Goal: Transaction & Acquisition: Obtain resource

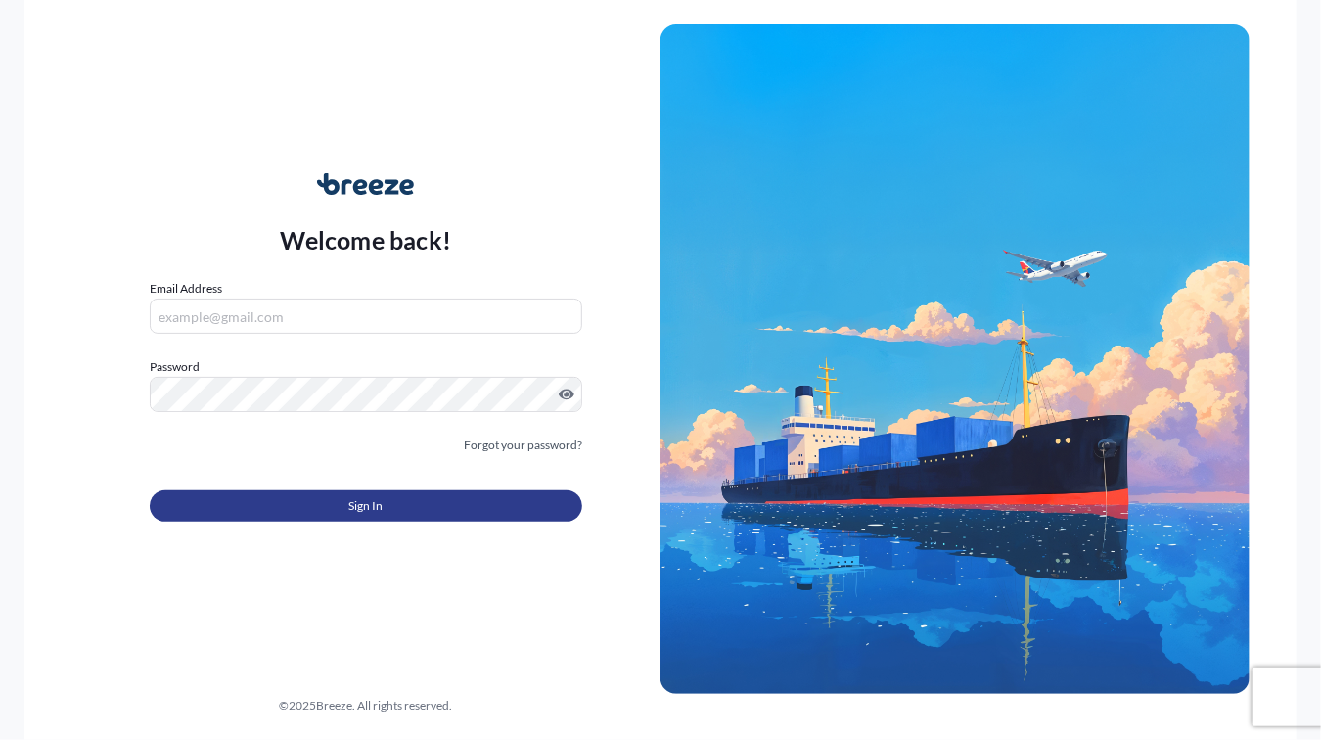
type input "[EMAIL_ADDRESS][DOMAIN_NAME]"
click at [255, 494] on button "Sign In" at bounding box center [366, 505] width 432 height 31
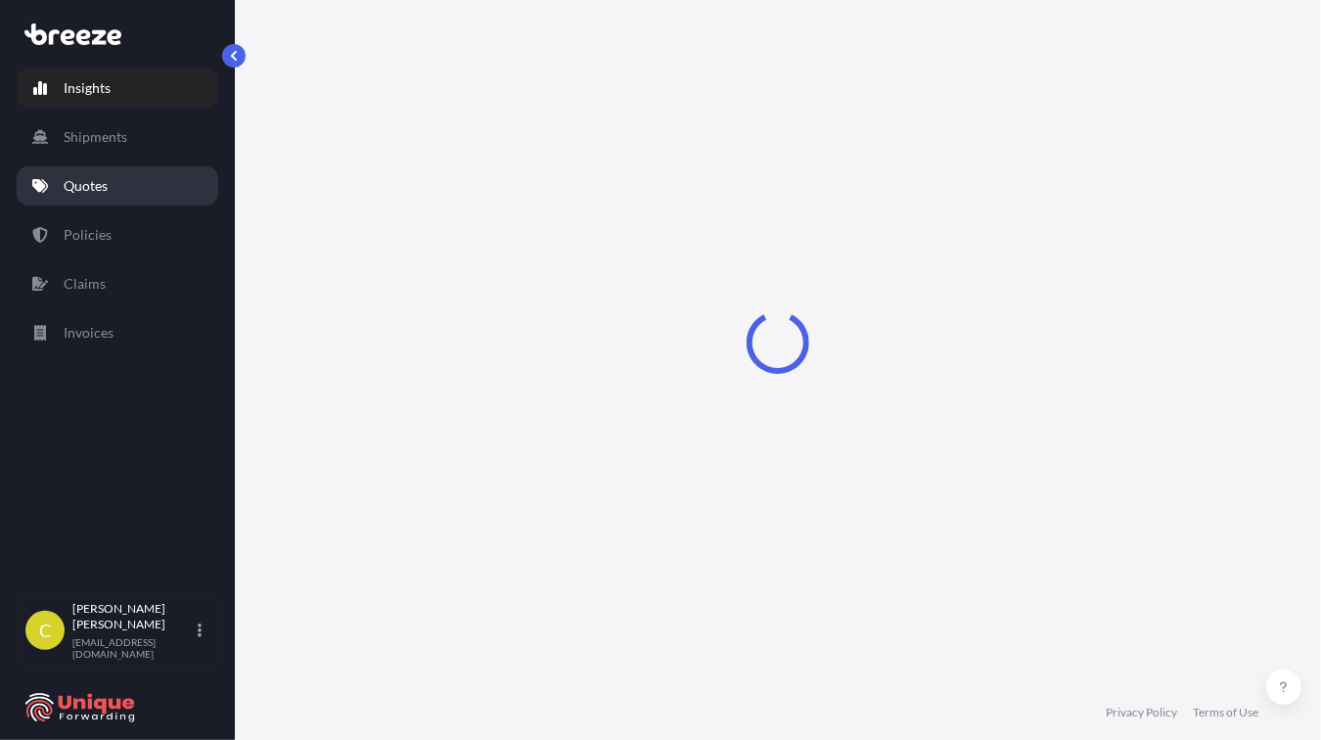
click at [125, 200] on link "Quotes" at bounding box center [118, 185] width 202 height 39
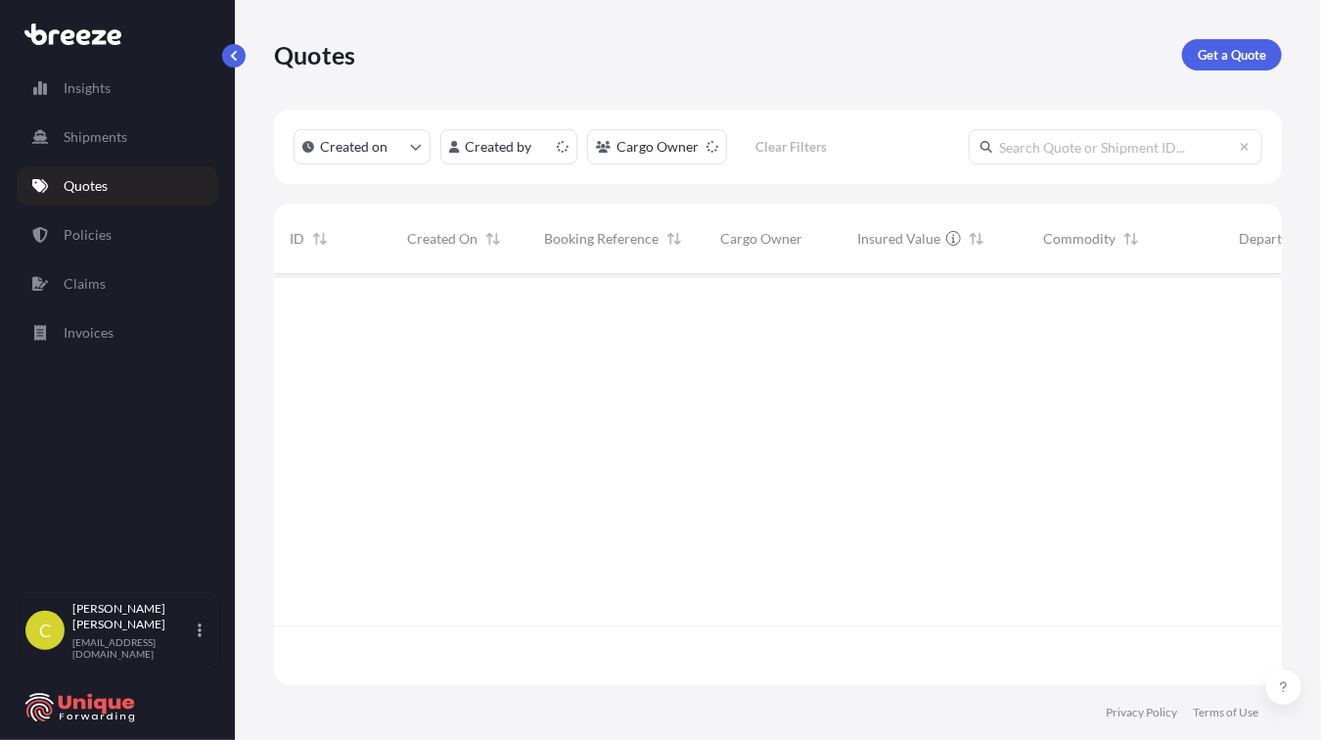
scroll to position [407, 993]
click at [1226, 47] on p "Get a Quote" at bounding box center [1232, 55] width 68 height 20
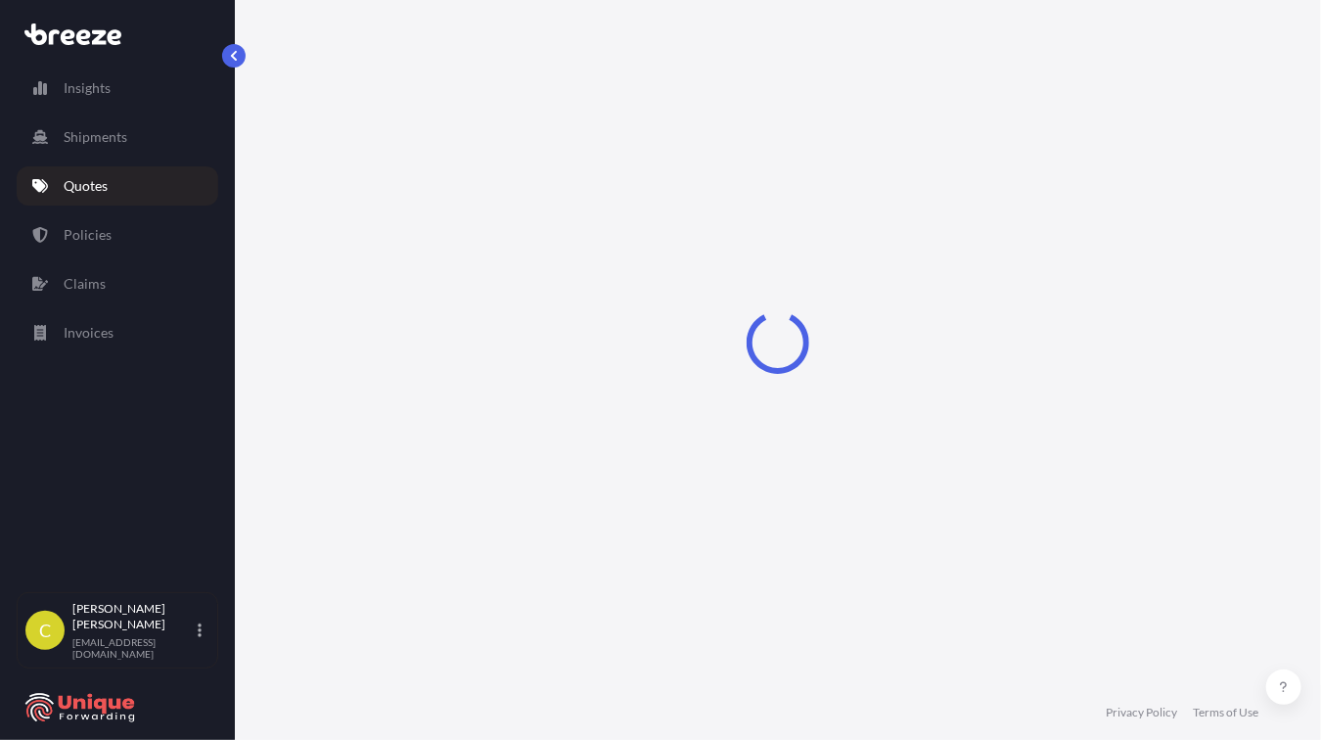
select select "Sea"
select select "1"
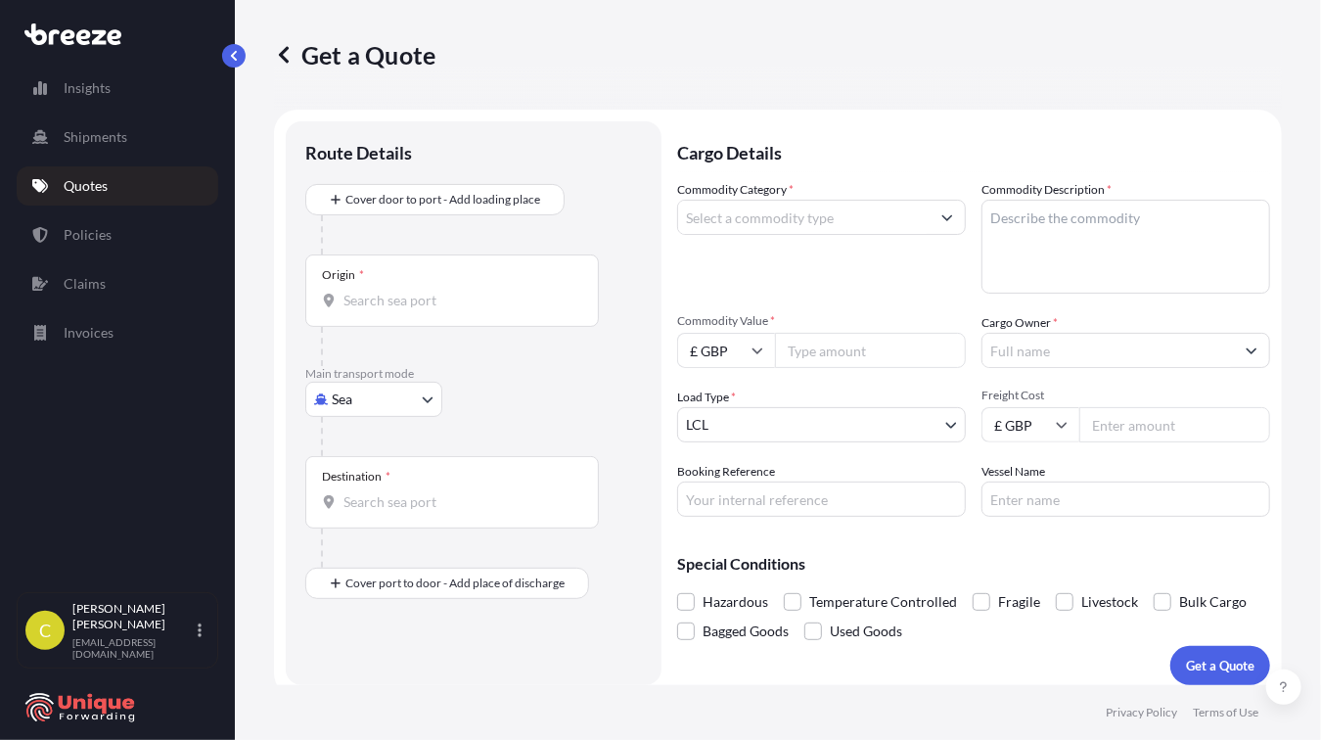
scroll to position [12, 0]
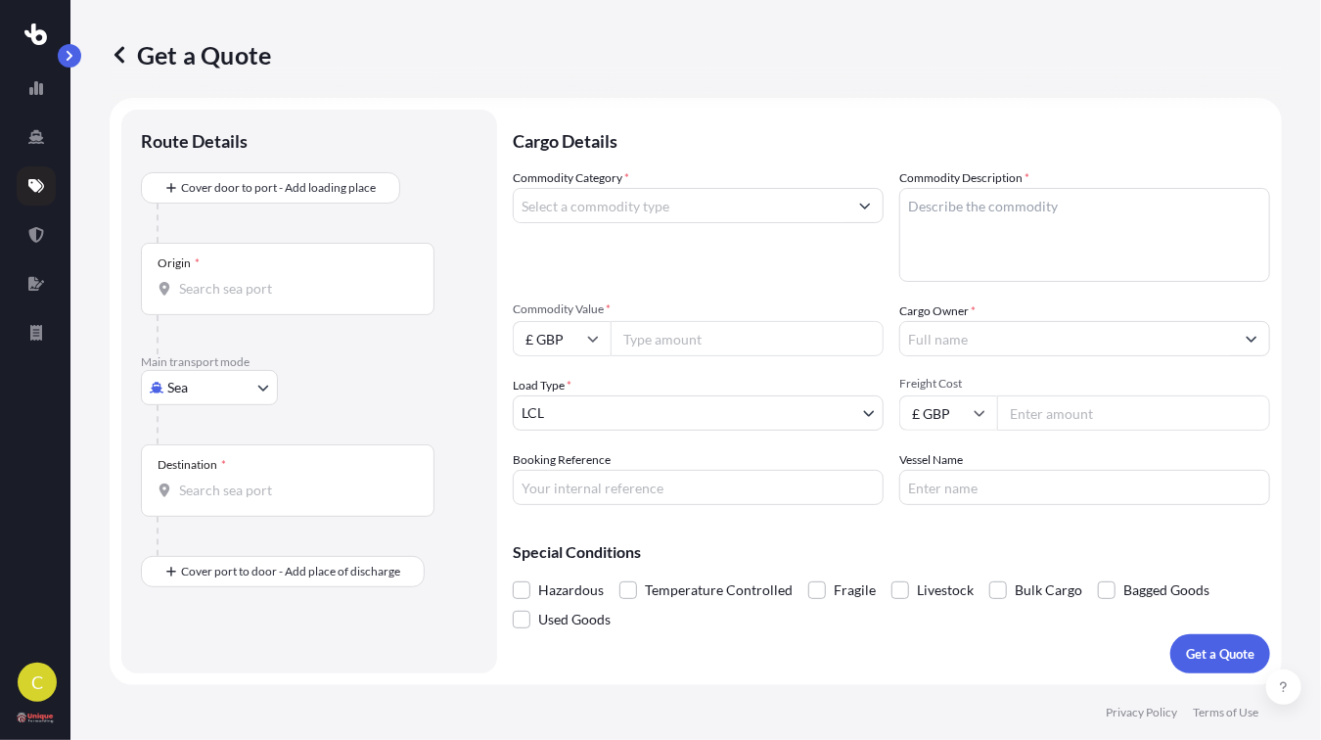
click at [31, 178] on icon at bounding box center [36, 186] width 16 height 16
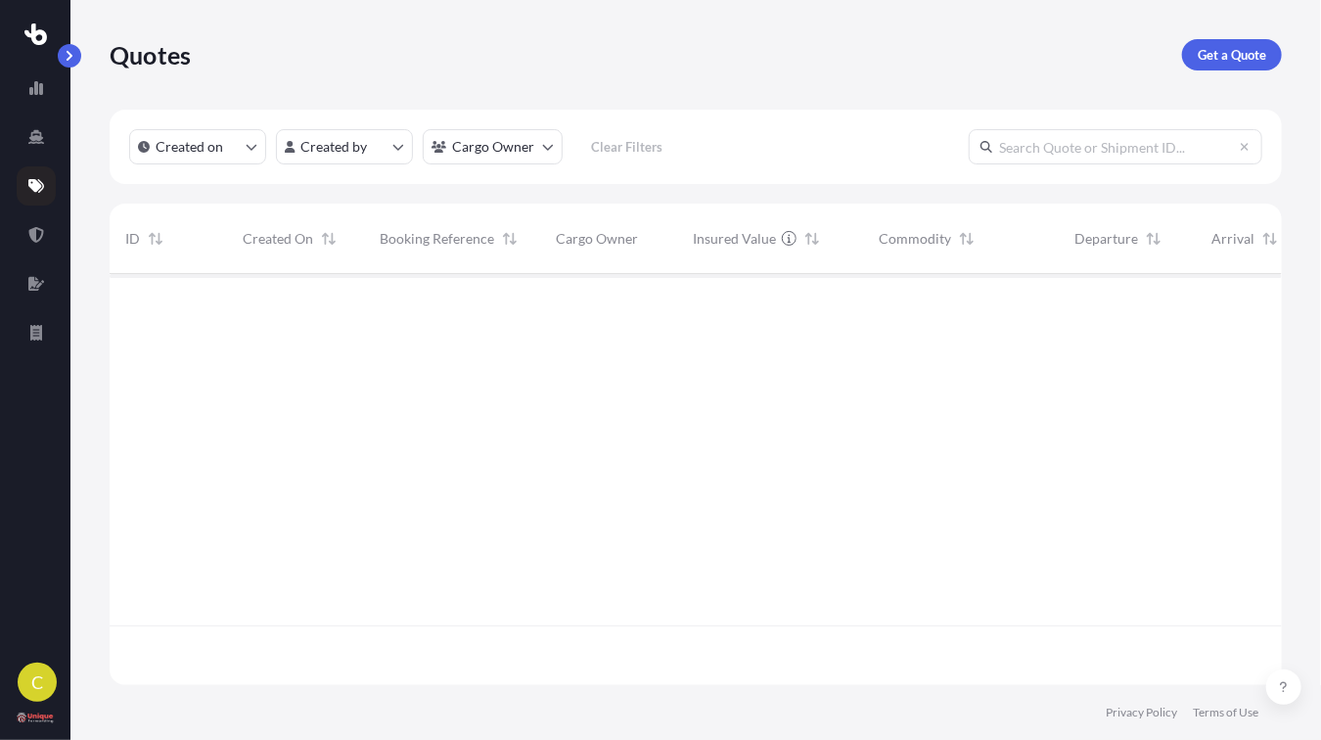
scroll to position [407, 1157]
click at [1033, 152] on input "text" at bounding box center [1116, 146] width 294 height 35
paste input "FIS25004726"
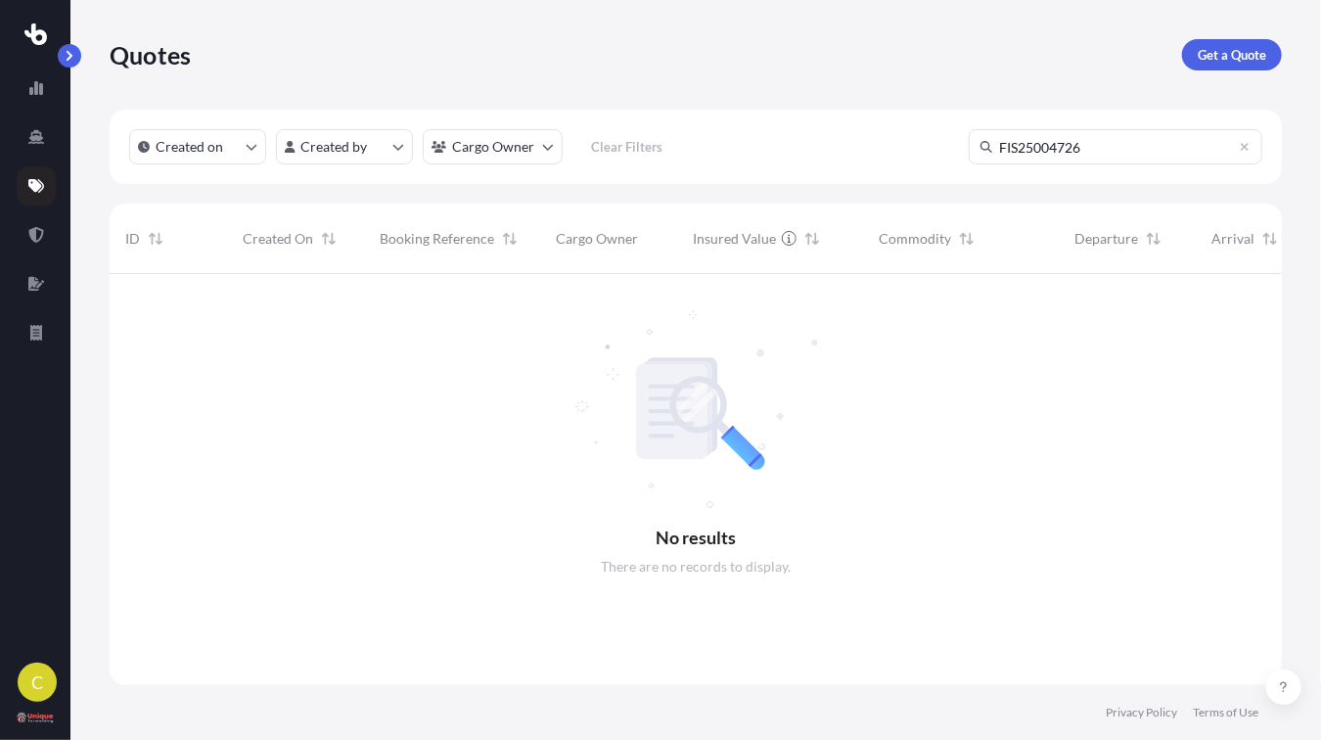
scroll to position [466, 1157]
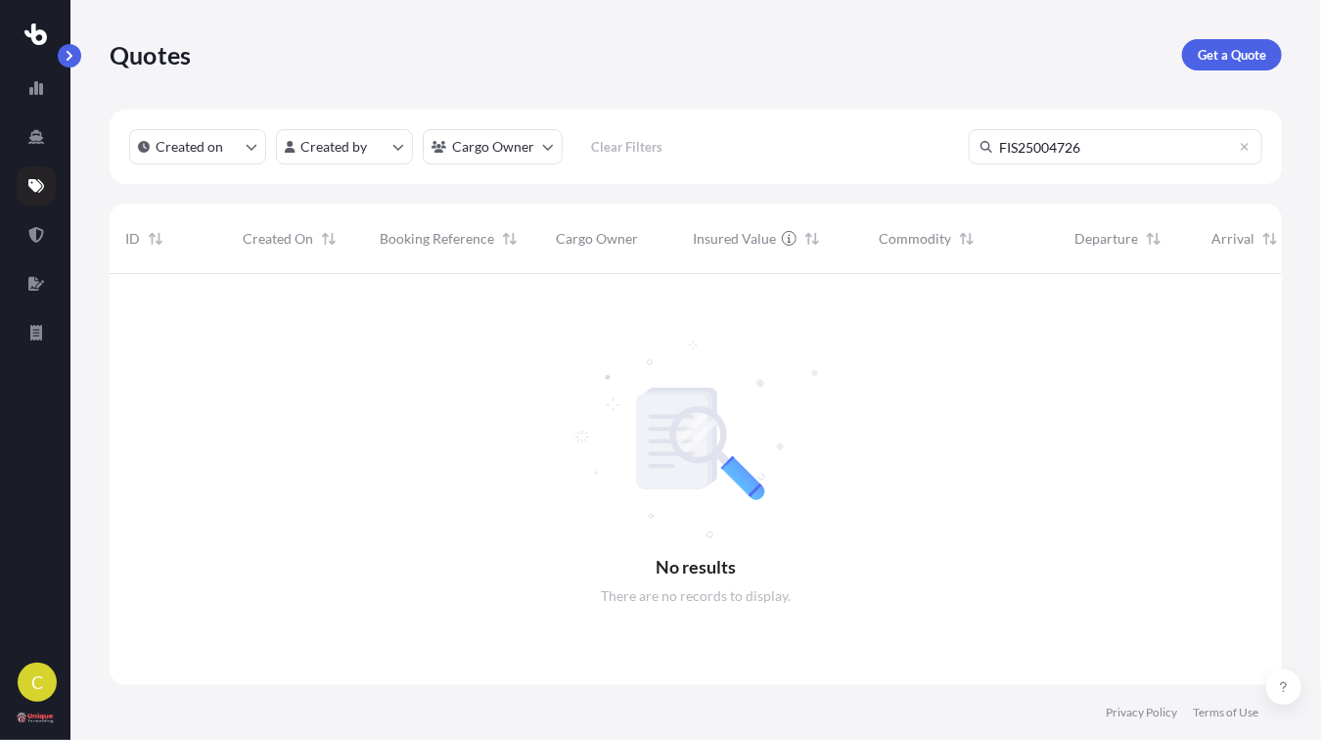
drag, startPoint x: 1084, startPoint y: 147, endPoint x: 913, endPoint y: 135, distance: 171.6
click at [913, 135] on div "Created on Created by Cargo Owner Clear Filters FIS25004726" at bounding box center [696, 147] width 1172 height 74
paste input "39940"
type input "39940"
